Goal: Information Seeking & Learning: Learn about a topic

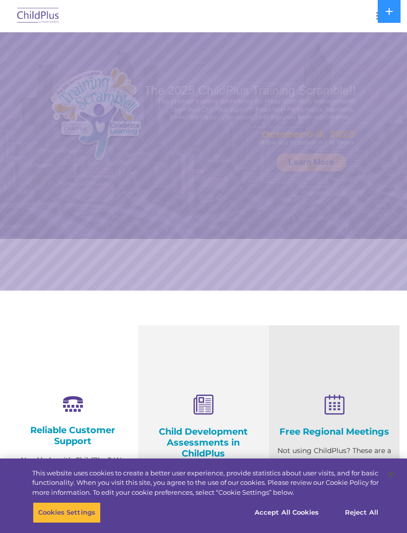
select select "MEDIUM"
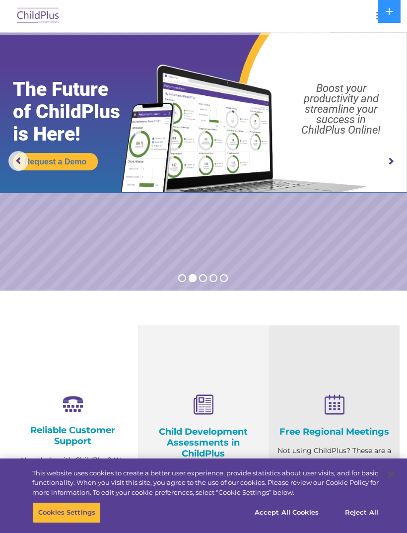
click at [38, 16] on img at bounding box center [38, 15] width 47 height 23
click at [47, 15] on img at bounding box center [38, 15] width 47 height 23
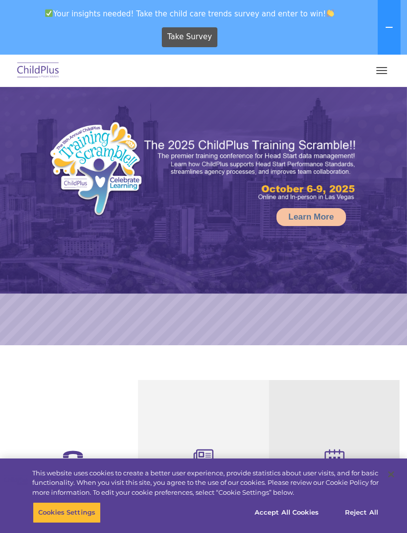
select select "MEDIUM"
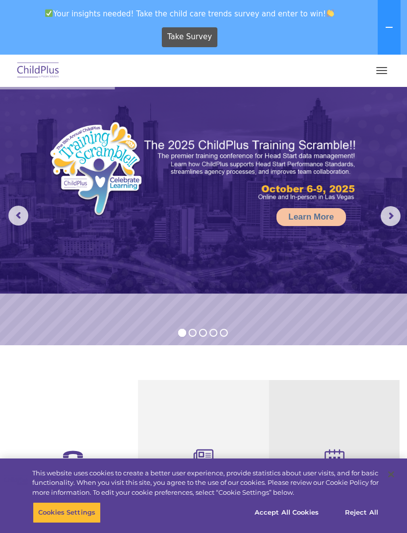
click at [377, 67] on span "button" at bounding box center [381, 67] width 11 height 1
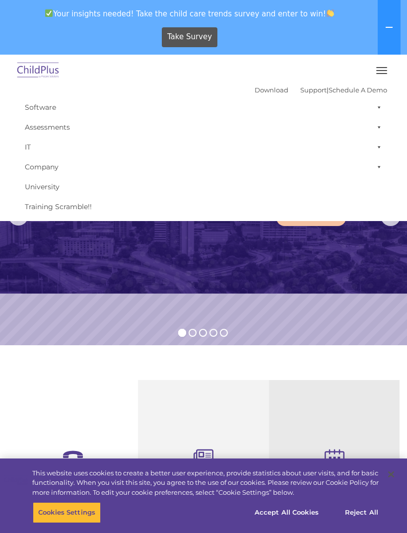
click at [27, 132] on link "Assessments" at bounding box center [203, 127] width 367 height 20
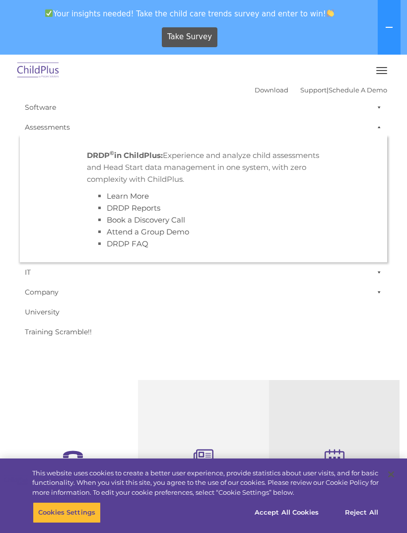
click at [107, 209] on li "DRDP Reports" at bounding box center [214, 208] width 214 height 12
click at [112, 206] on link "DRDP Reports" at bounding box center [134, 207] width 54 height 9
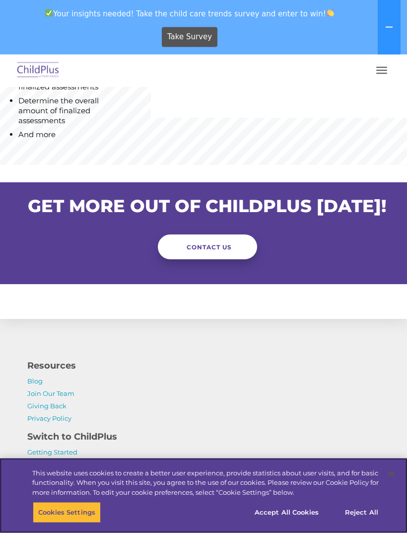
scroll to position [1000, 0]
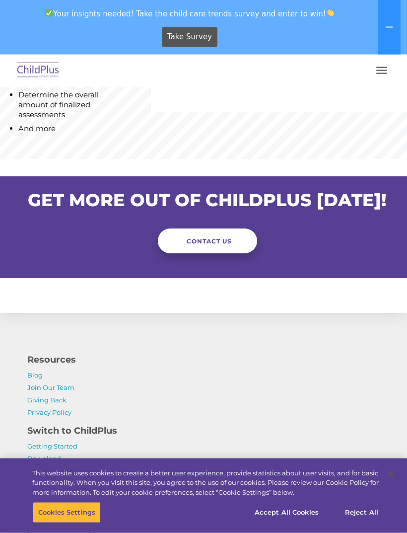
click at [202, 245] on span "CONTACT US" at bounding box center [209, 241] width 45 height 7
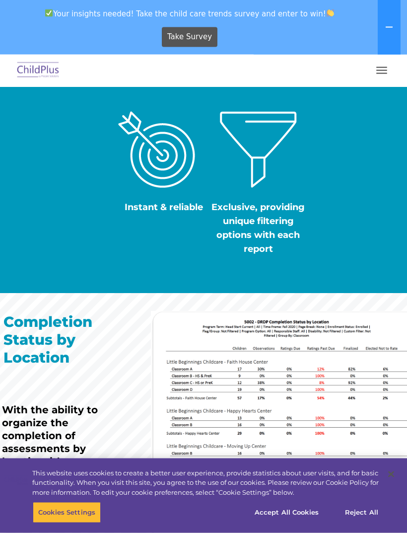
scroll to position [485, 0]
click at [383, 67] on span "button" at bounding box center [381, 67] width 11 height 1
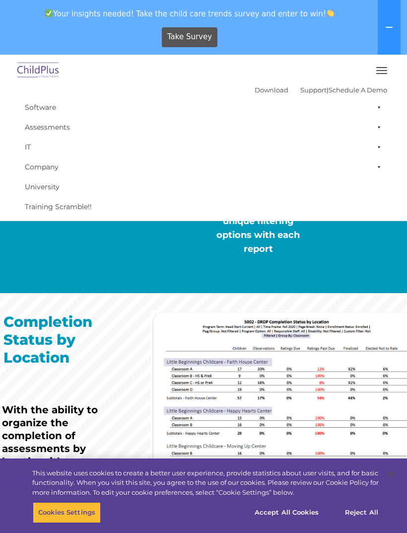
click at [366, 86] on link "Schedule A Demo" at bounding box center [358, 90] width 59 height 8
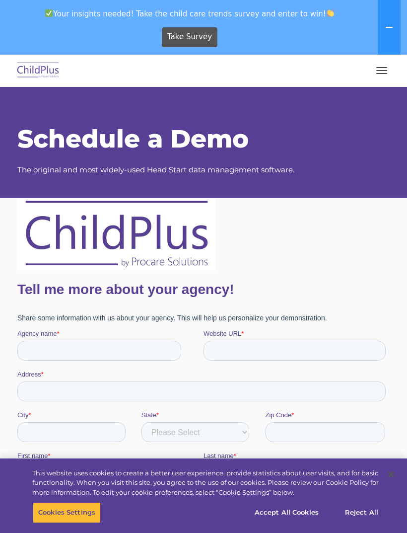
click at [382, 65] on button "button" at bounding box center [381, 71] width 21 height 16
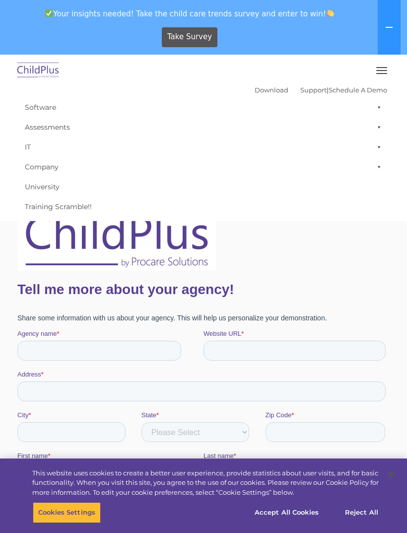
click at [309, 88] on link "Support" at bounding box center [313, 90] width 26 height 8
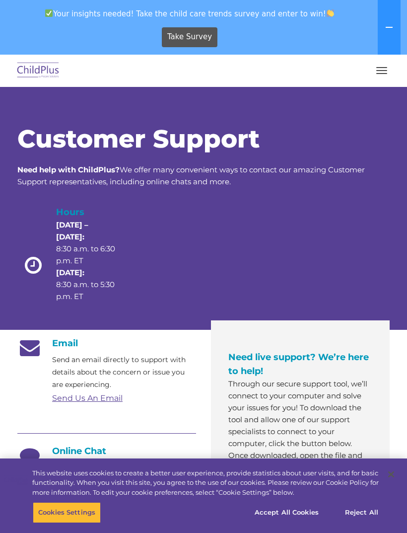
click at [376, 75] on button "button" at bounding box center [381, 71] width 21 height 16
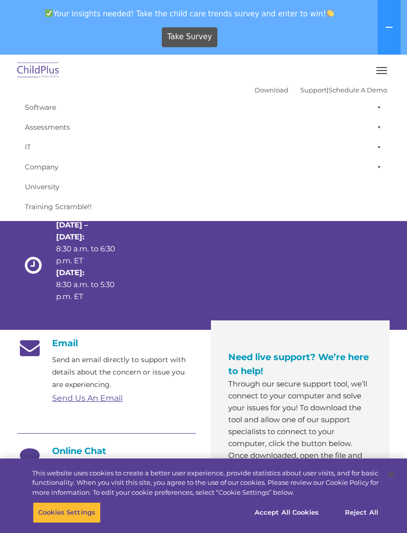
click at [261, 90] on link "Download" at bounding box center [272, 90] width 34 height 8
click at [34, 109] on link "Software" at bounding box center [203, 107] width 367 height 20
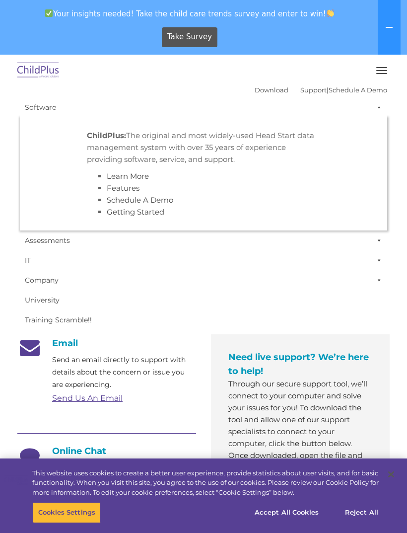
click at [27, 81] on img at bounding box center [38, 70] width 47 height 23
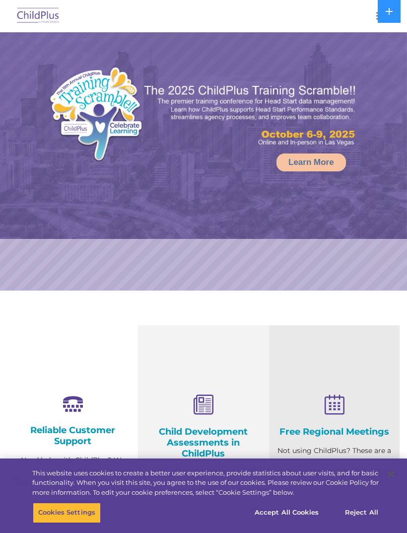
select select "MEDIUM"
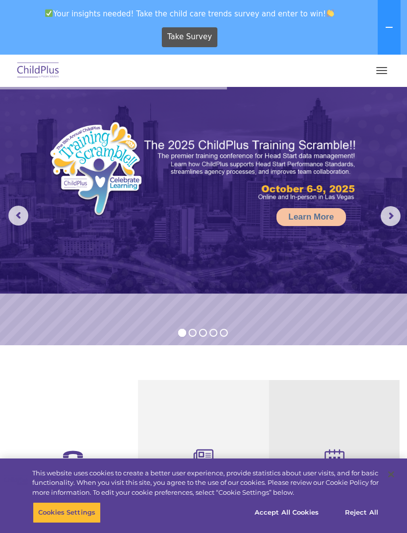
click at [379, 65] on button "button" at bounding box center [381, 71] width 21 height 16
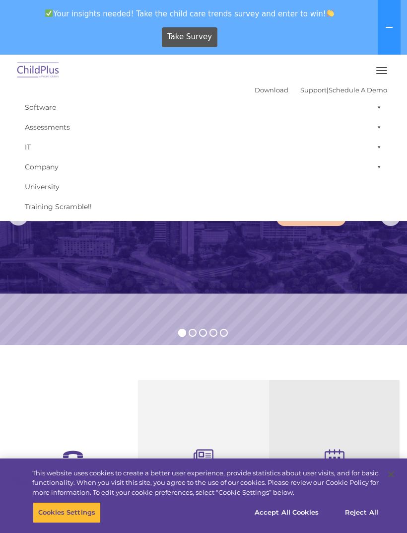
click at [44, 168] on link "Company" at bounding box center [203, 167] width 367 height 20
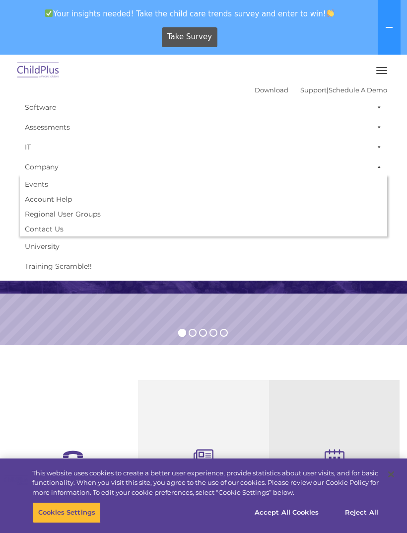
click at [38, 243] on link "University" at bounding box center [203, 246] width 367 height 20
click at [33, 267] on link "Training Scramble!!" at bounding box center [203, 266] width 367 height 20
click at [26, 148] on link "IT" at bounding box center [203, 147] width 367 height 20
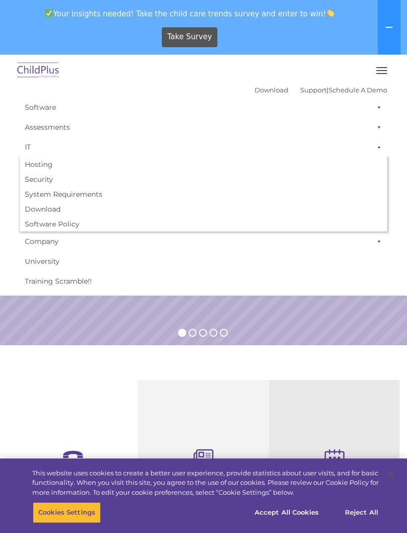
click at [26, 144] on link "IT" at bounding box center [203, 147] width 367 height 20
click at [28, 142] on link "IT" at bounding box center [203, 147] width 367 height 20
click at [24, 145] on link "IT" at bounding box center [203, 147] width 367 height 20
click at [40, 125] on link "Assessments" at bounding box center [203, 127] width 367 height 20
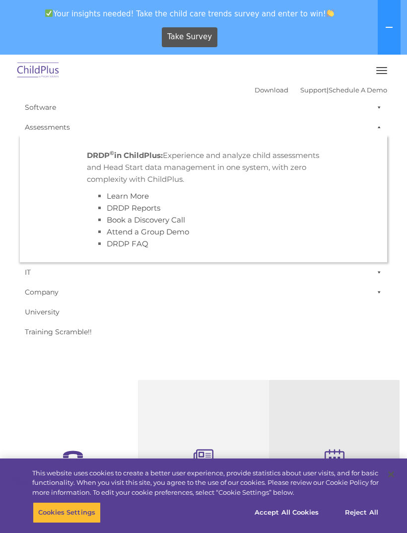
click at [110, 248] on link "DRDP FAQ" at bounding box center [128, 243] width 42 height 9
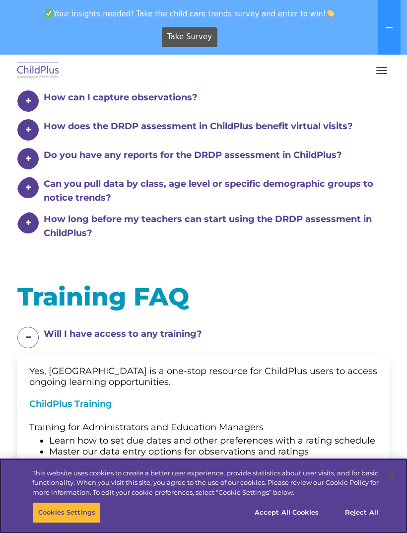
scroll to position [837, 0]
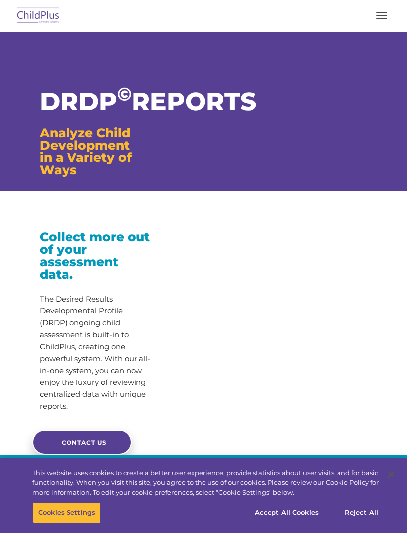
scroll to position [485, 0]
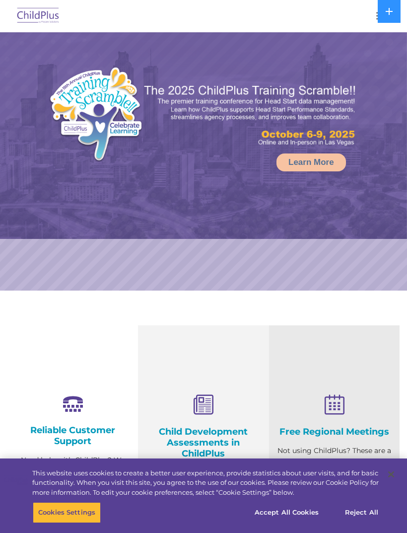
select select "MEDIUM"
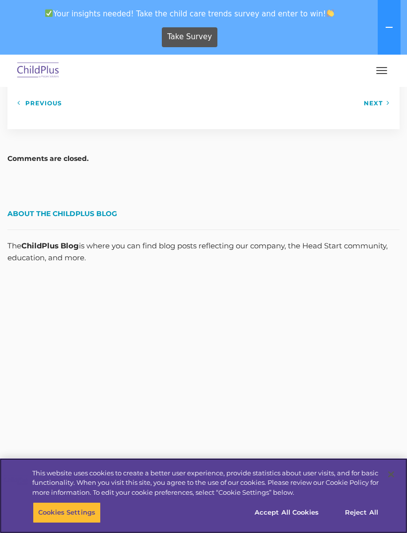
scroll to position [1413, 0]
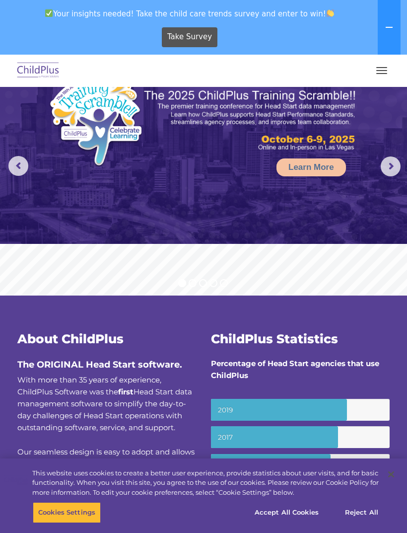
click at [386, 171] on rs-arrow at bounding box center [391, 166] width 20 height 20
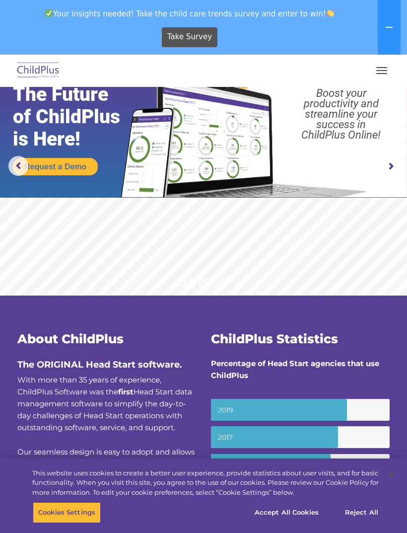
click at [384, 177] on img at bounding box center [203, 117] width 407 height 160
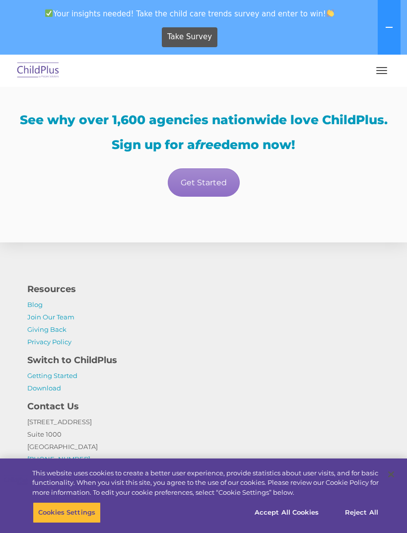
scroll to position [1872, 0]
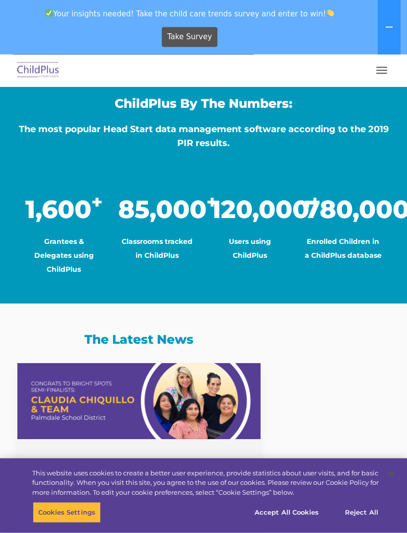
click at [385, 28] on icon at bounding box center [389, 27] width 8 height 8
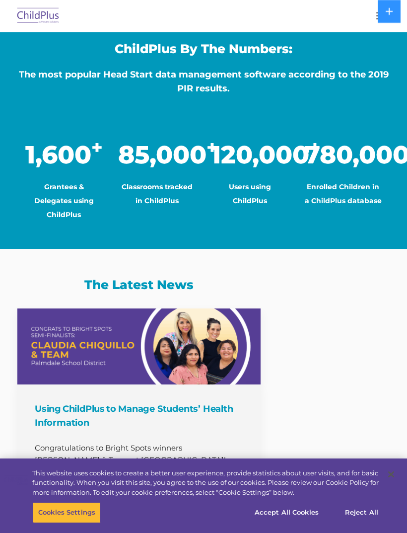
click at [390, 13] on icon at bounding box center [389, 11] width 7 height 7
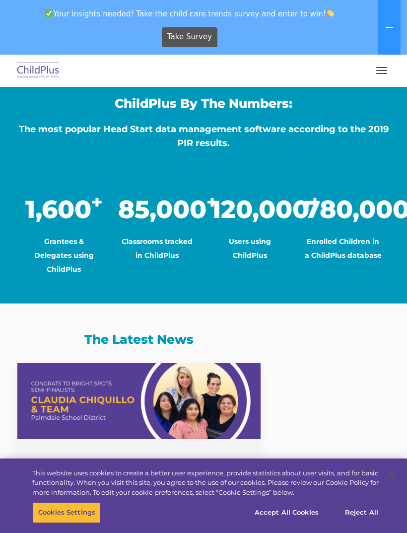
click at [390, 21] on button at bounding box center [389, 27] width 23 height 55
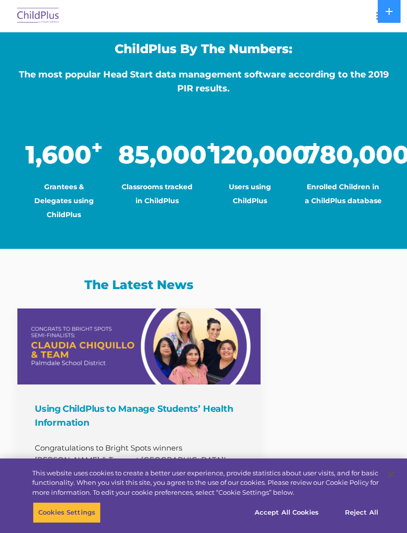
click at [362, 23] on div at bounding box center [203, 16] width 367 height 24
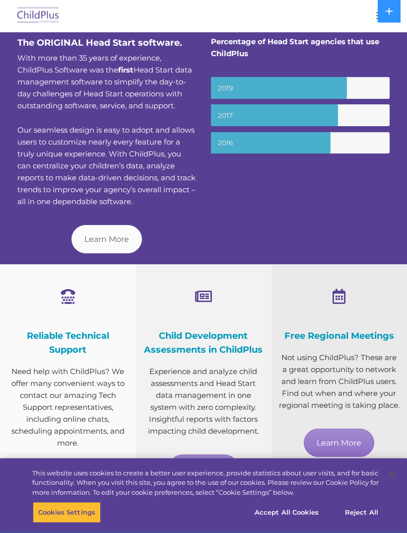
scroll to position [260, 0]
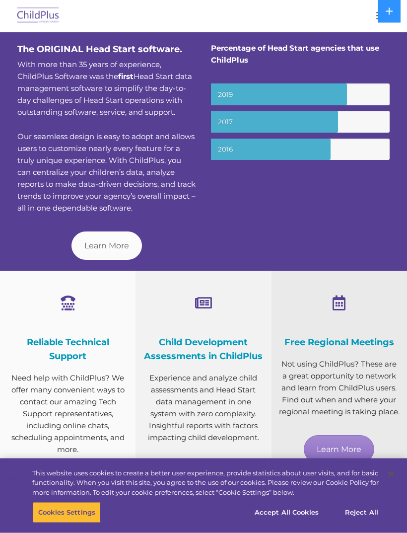
click at [391, 15] on icon at bounding box center [389, 11] width 8 height 8
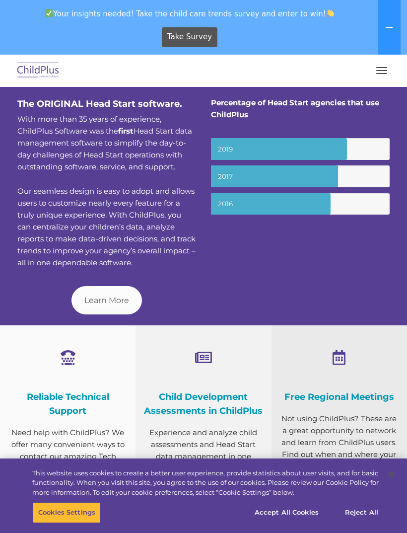
click at [385, 70] on button "button" at bounding box center [381, 71] width 21 height 16
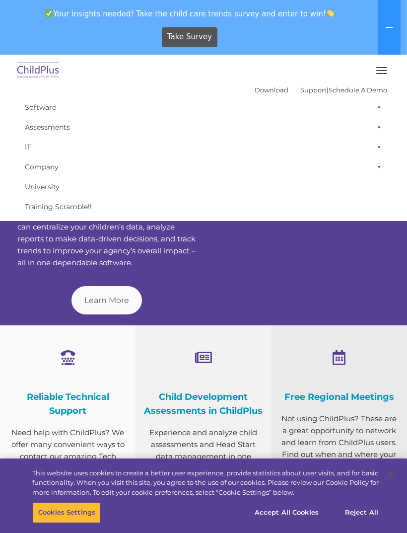
click at [382, 108] on span at bounding box center [377, 107] width 10 height 20
click at [382, 94] on link "Schedule A Demo" at bounding box center [358, 90] width 59 height 8
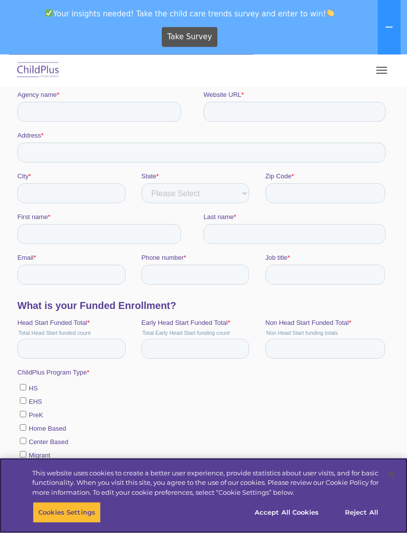
scroll to position [239, 0]
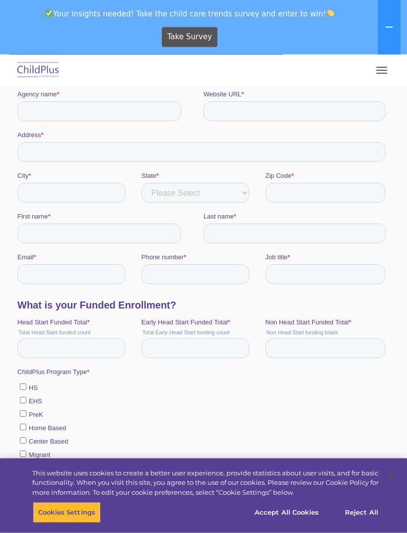
click at [383, 75] on button "button" at bounding box center [381, 71] width 21 height 16
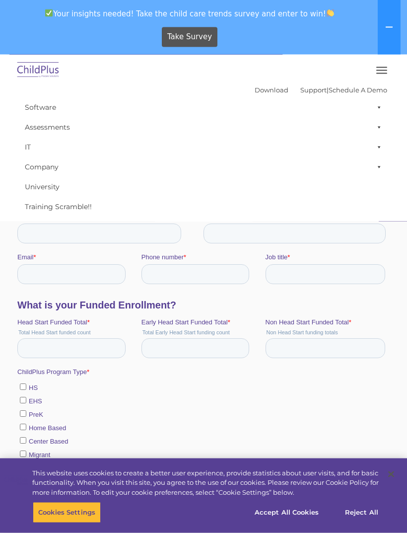
scroll to position [239, 0]
click at [269, 87] on link "Download" at bounding box center [272, 90] width 34 height 8
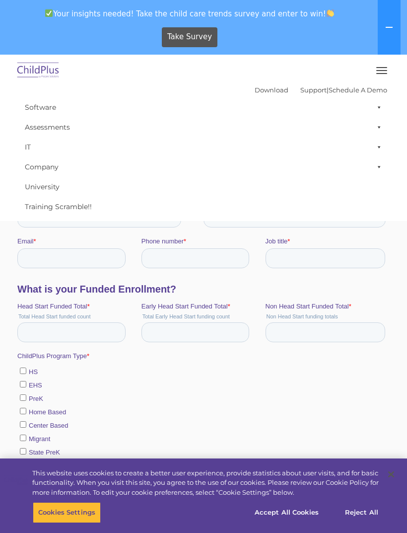
click at [52, 111] on link "Software" at bounding box center [203, 107] width 367 height 20
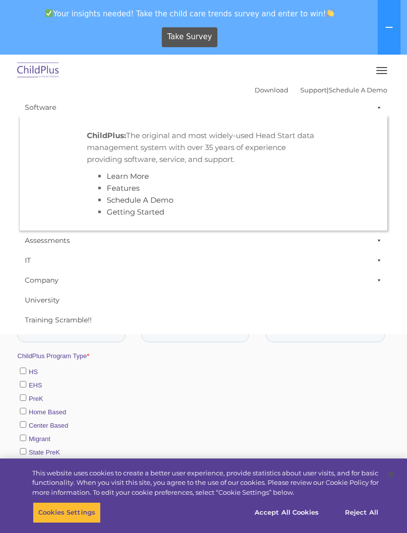
click at [103, 133] on strong "ChildPlus:" at bounding box center [106, 135] width 39 height 9
click at [300, 249] on link "Assessments" at bounding box center [203, 240] width 367 height 20
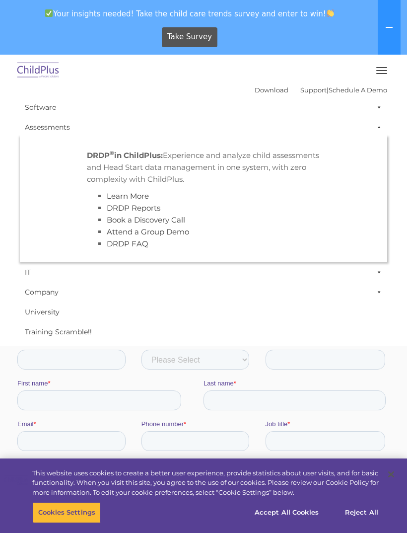
scroll to position [71, 0]
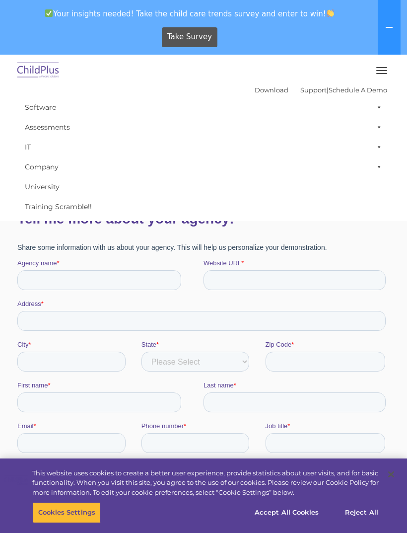
click at [31, 186] on link "University" at bounding box center [203, 187] width 367 height 20
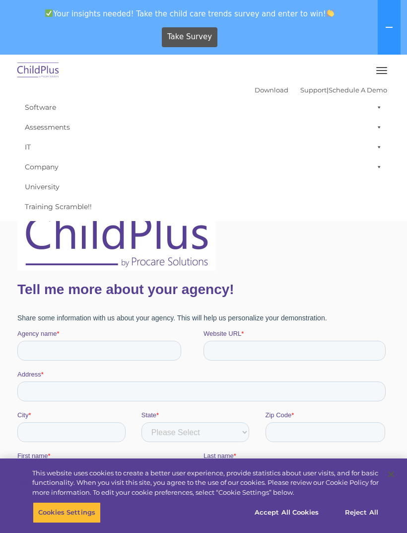
click at [27, 74] on img at bounding box center [38, 70] width 47 height 23
click at [36, 76] on img at bounding box center [38, 70] width 47 height 23
click at [34, 71] on img at bounding box center [38, 70] width 47 height 23
click at [36, 198] on link "Training Scramble!!" at bounding box center [203, 207] width 367 height 20
click at [36, 206] on link "Training Scramble!!" at bounding box center [203, 207] width 367 height 20
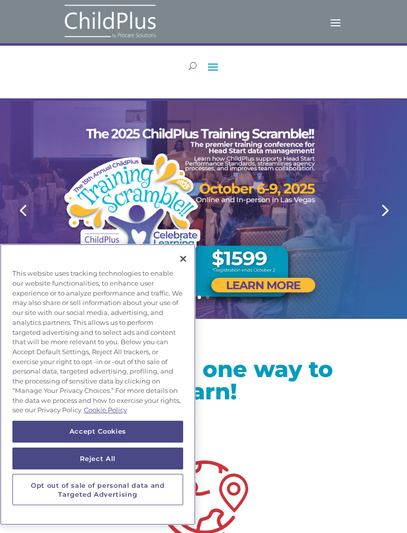
click at [184, 269] on button "Close" at bounding box center [183, 259] width 22 height 22
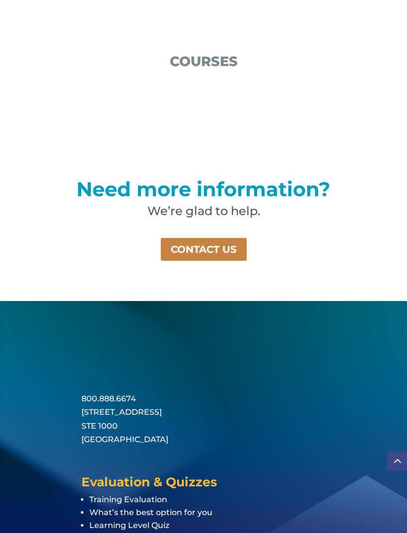
scroll to position [1604, 0]
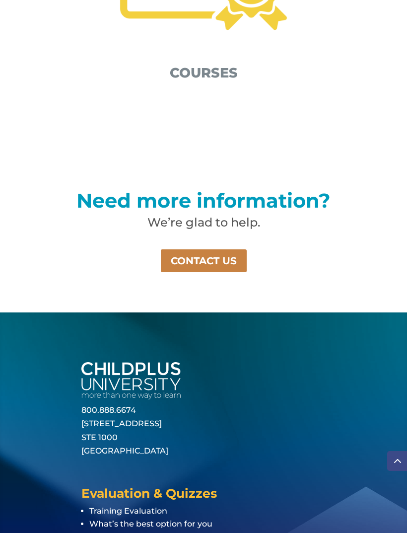
click at [226, 258] on link "CONTACT US" at bounding box center [204, 260] width 88 height 25
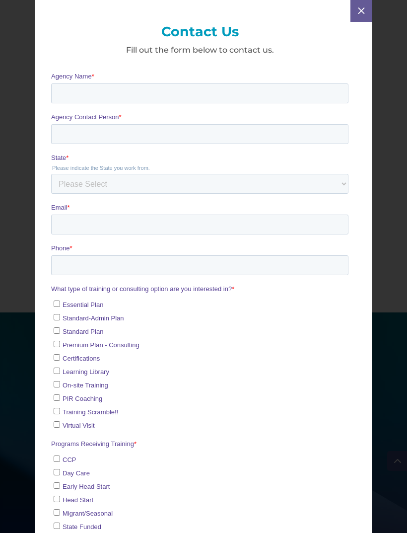
scroll to position [0, 0]
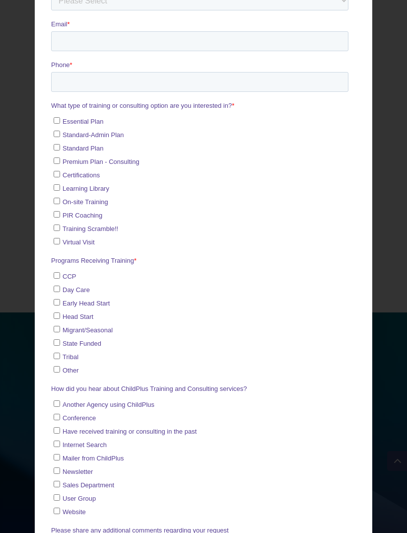
click at [58, 306] on input "Early Head Start" at bounding box center [57, 302] width 6 height 6
checkbox input "true"
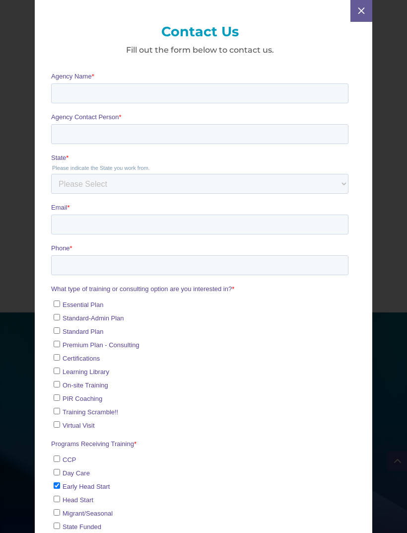
click at [359, 13] on span "M" at bounding box center [362, 11] width 14 height 14
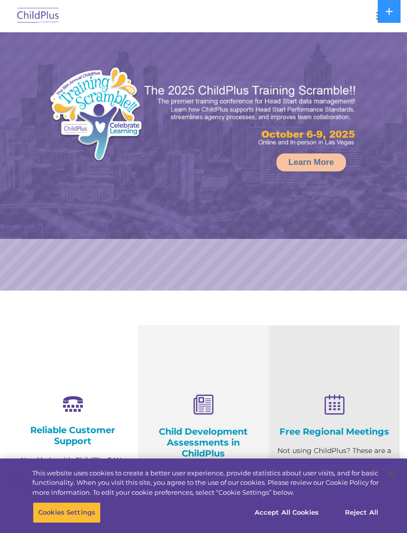
select select "MEDIUM"
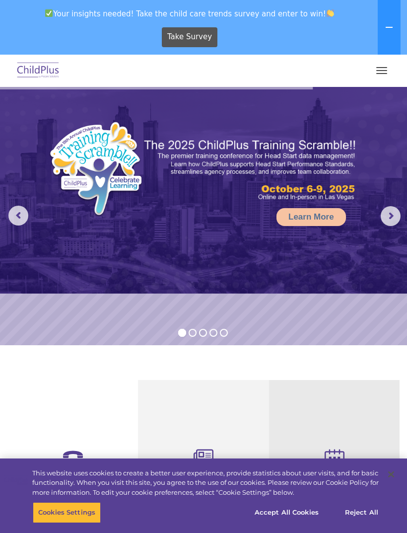
click at [398, 214] on rs-arrow at bounding box center [391, 216] width 20 height 20
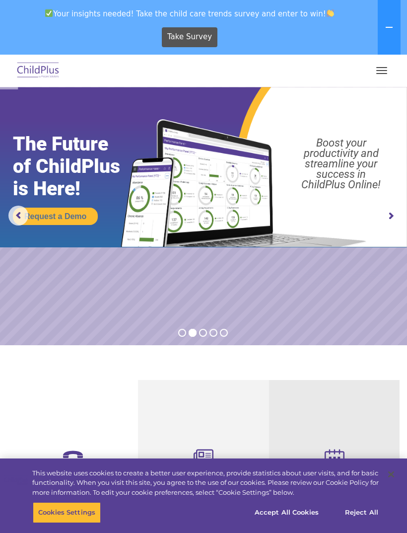
click at [393, 217] on rs-arrow at bounding box center [391, 216] width 20 height 20
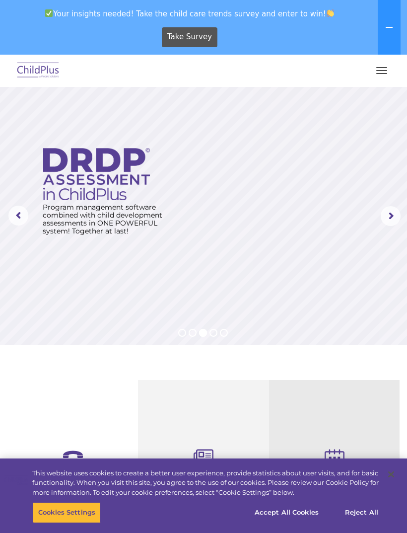
click at [389, 217] on rs-arrow at bounding box center [391, 216] width 20 height 20
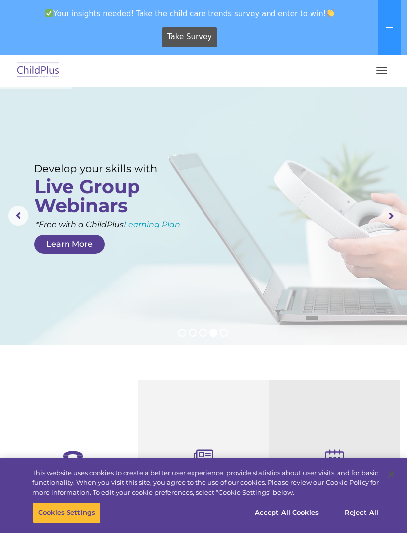
click at [393, 214] on rs-arrow at bounding box center [391, 216] width 20 height 20
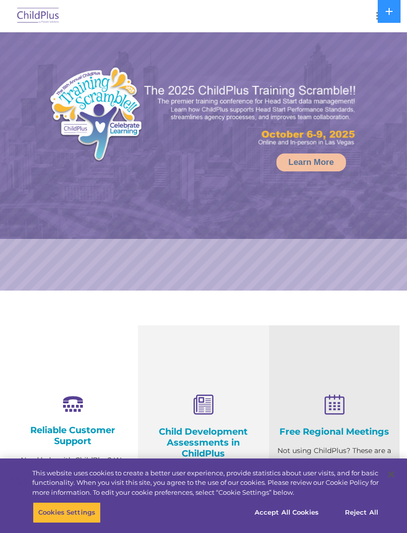
select select "MEDIUM"
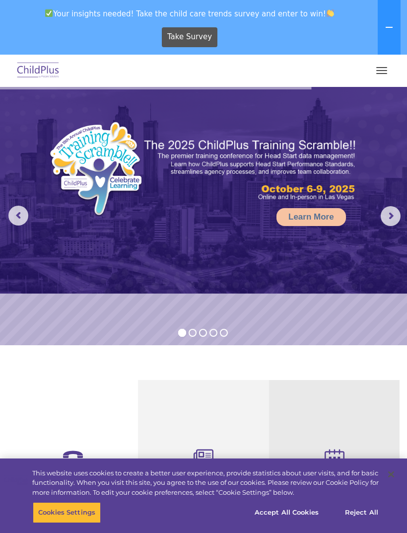
click at [34, 70] on img at bounding box center [38, 70] width 47 height 23
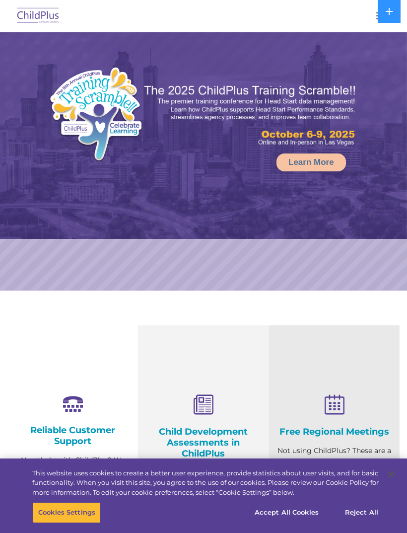
select select "MEDIUM"
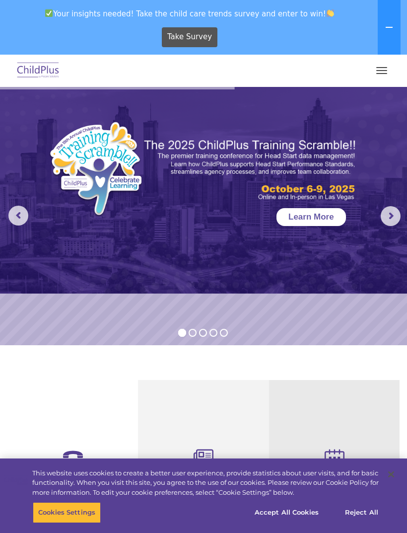
click at [330, 219] on link "Learn More" at bounding box center [312, 217] width 70 height 18
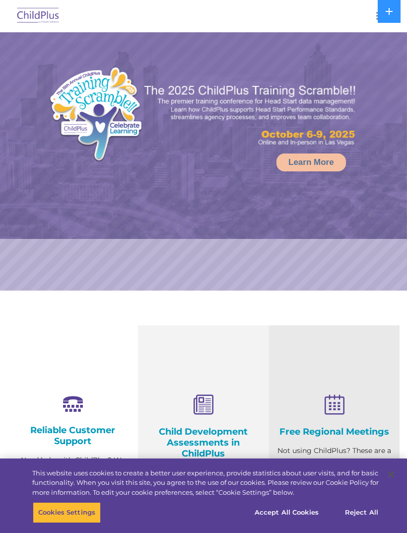
select select "MEDIUM"
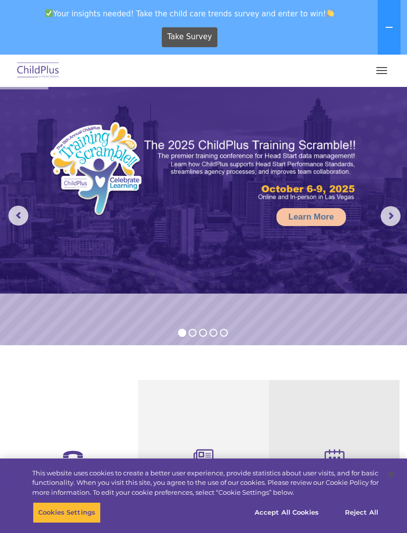
click at [381, 75] on button "button" at bounding box center [381, 71] width 21 height 16
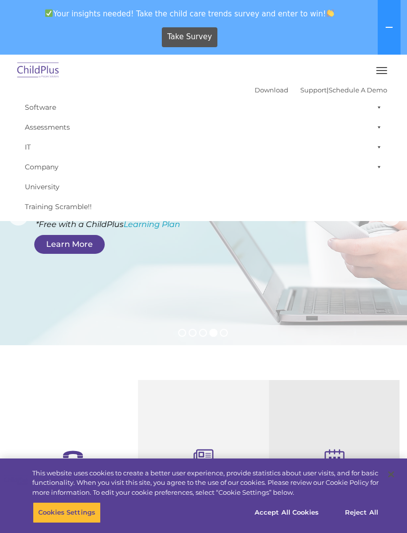
click at [359, 89] on link "Schedule A Demo" at bounding box center [358, 90] width 59 height 8
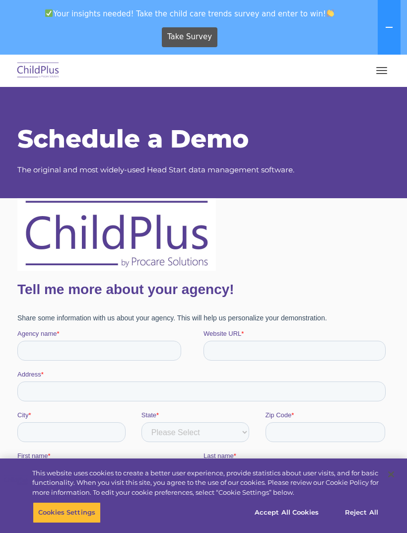
click at [33, 70] on img at bounding box center [38, 70] width 47 height 23
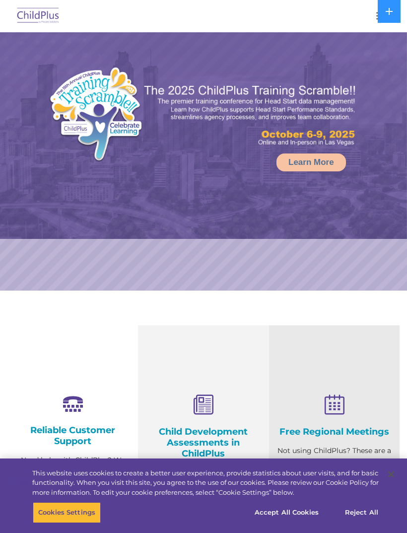
select select "MEDIUM"
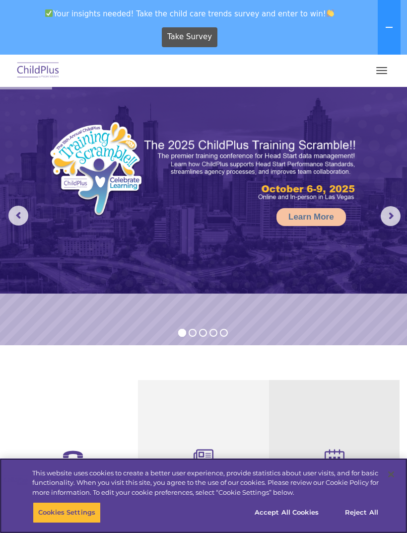
click at [367, 511] on button "Reject All" at bounding box center [362, 512] width 62 height 21
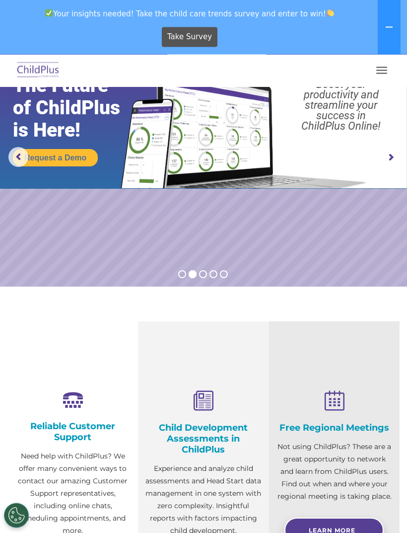
scroll to position [61, 0]
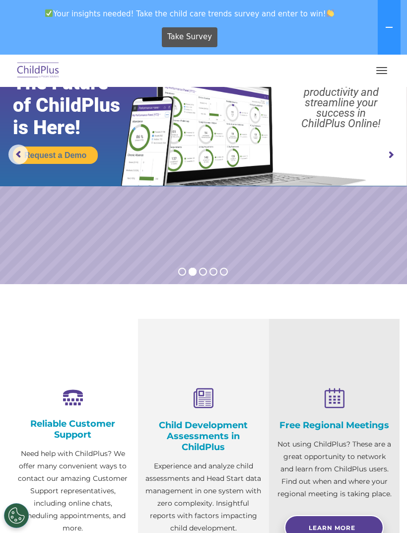
click at [211, 435] on h4 "Child Development Assessments in ChildPlus" at bounding box center [203, 436] width 116 height 33
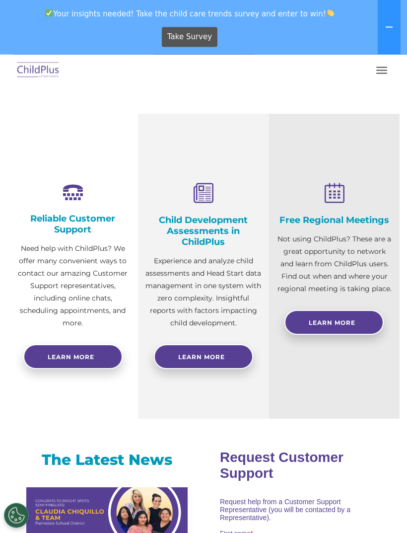
scroll to position [266, 0]
click at [230, 357] on link "Learn More" at bounding box center [203, 356] width 99 height 25
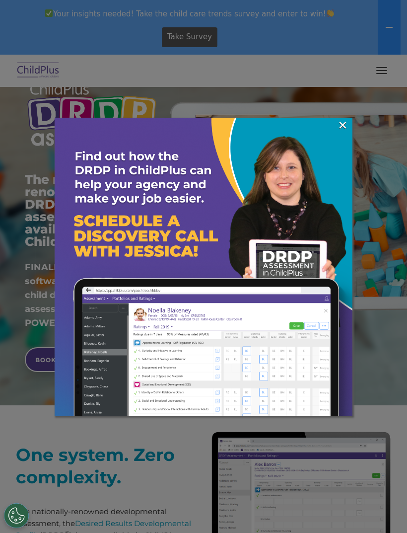
scroll to position [80, 0]
click at [341, 127] on link "×" at bounding box center [342, 125] width 11 height 10
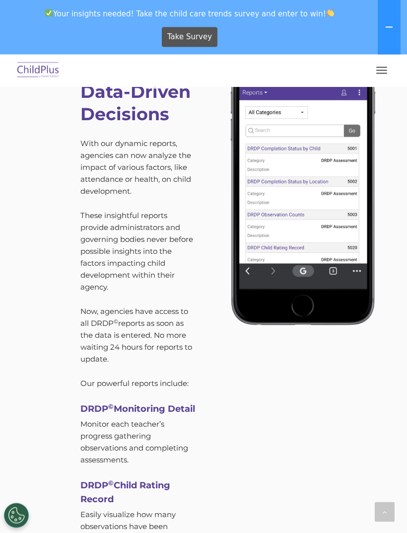
scroll to position [3413, 0]
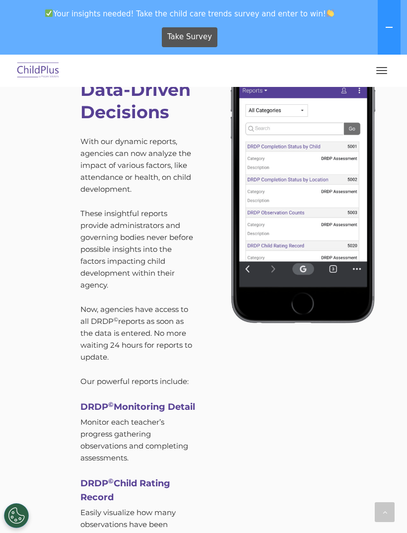
click at [150, 401] on strong "DRDP © Monitoring Detail" at bounding box center [137, 406] width 115 height 11
click at [165, 401] on strong "DRDP © Monitoring Detail" at bounding box center [137, 406] width 115 height 11
click at [107, 401] on h4 "DRDP © Monitoring Detail" at bounding box center [138, 407] width 116 height 14
click at [287, 225] on img at bounding box center [301, 174] width 181 height 306
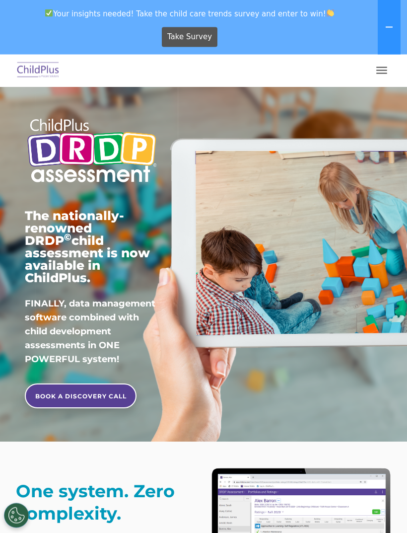
scroll to position [43, 0]
click at [126, 383] on link "BOOK A DISCOVERY CALL" at bounding box center [81, 395] width 112 height 25
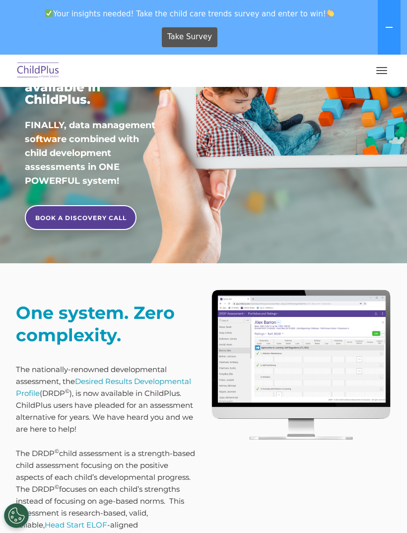
scroll to position [222, 0]
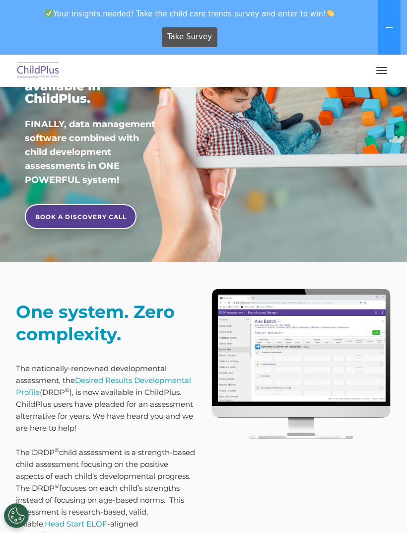
click at [327, 300] on img at bounding box center [301, 364] width 181 height 152
click at [317, 339] on img at bounding box center [301, 364] width 181 height 152
click at [45, 301] on strong "One system. Zero complexity." at bounding box center [95, 323] width 159 height 44
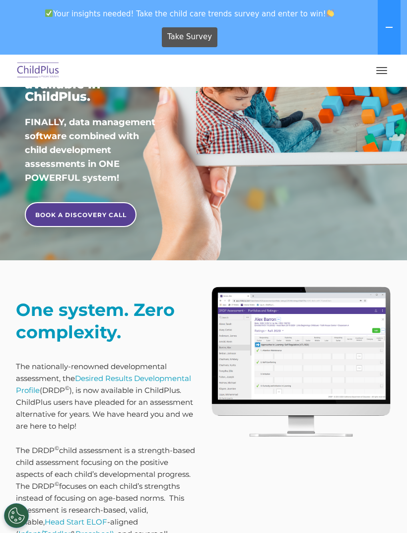
click at [53, 299] on strong "One system. Zero complexity." at bounding box center [95, 321] width 159 height 44
click at [359, 138] on div "The nationally-renowned DRDP © child assessment is now available in ChildPlus. …" at bounding box center [203, 62] width 372 height 364
click at [44, 299] on strong "One system. Zero complexity." at bounding box center [95, 321] width 159 height 44
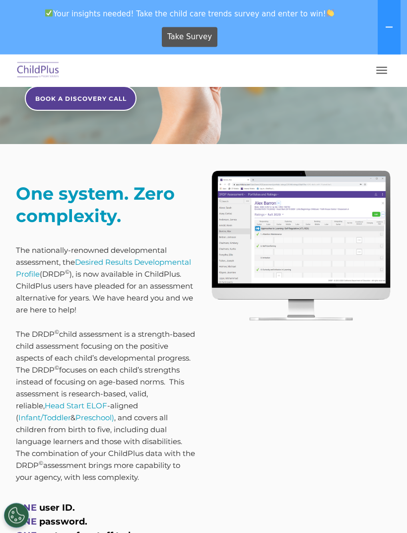
scroll to position [341, 0]
click at [96, 257] on link "Desired Results Developmental Profile" at bounding box center [103, 267] width 175 height 21
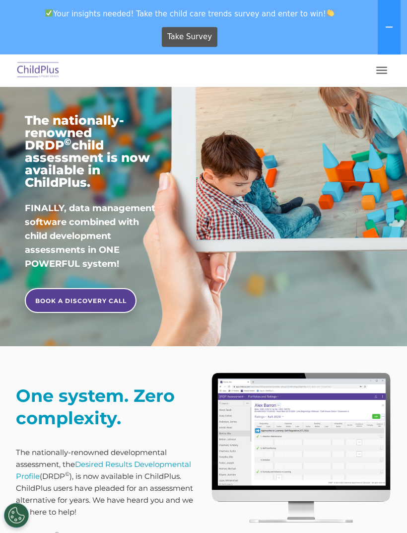
scroll to position [139, 0]
click at [74, 288] on link "BOOK A DISCOVERY CALL" at bounding box center [81, 300] width 112 height 25
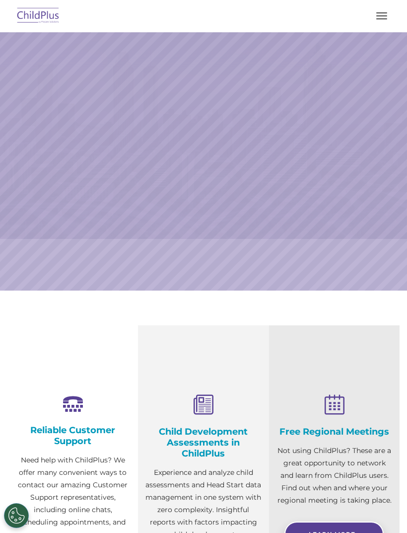
scroll to position [298, 0]
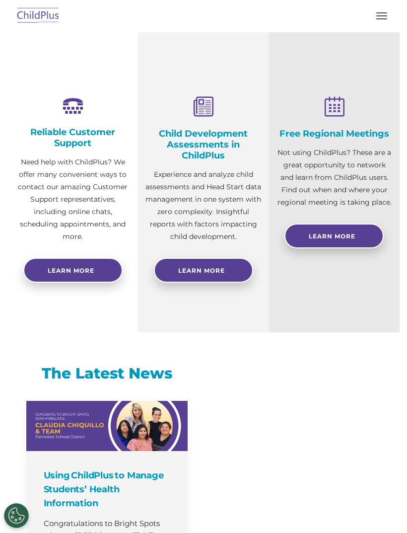
select select "MEDIUM"
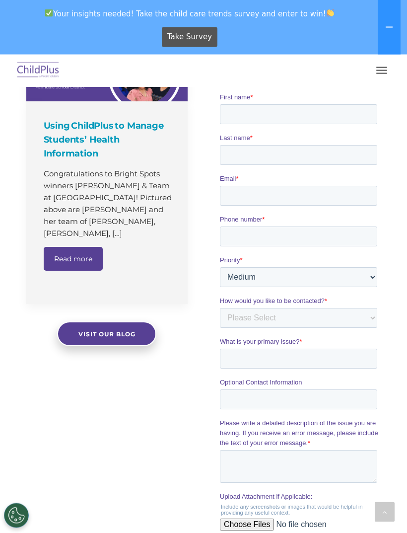
scroll to position [702, 0]
click at [102, 330] on span "Visit our blog" at bounding box center [106, 333] width 57 height 7
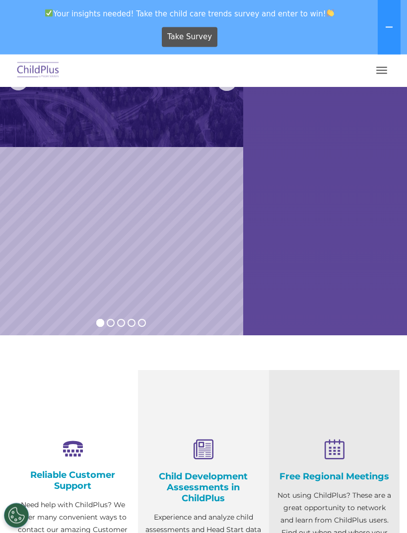
scroll to position [258, 0]
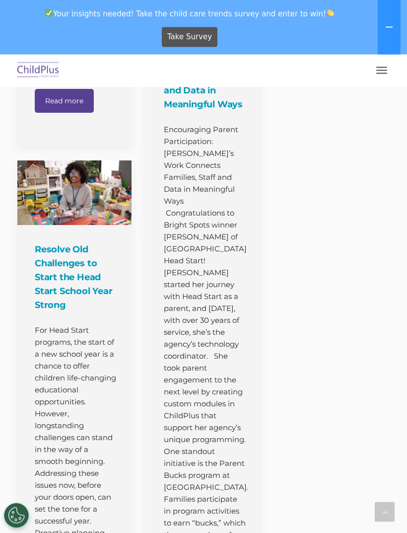
scroll to position [1646, 0]
